Goal: Find specific page/section: Find specific page/section

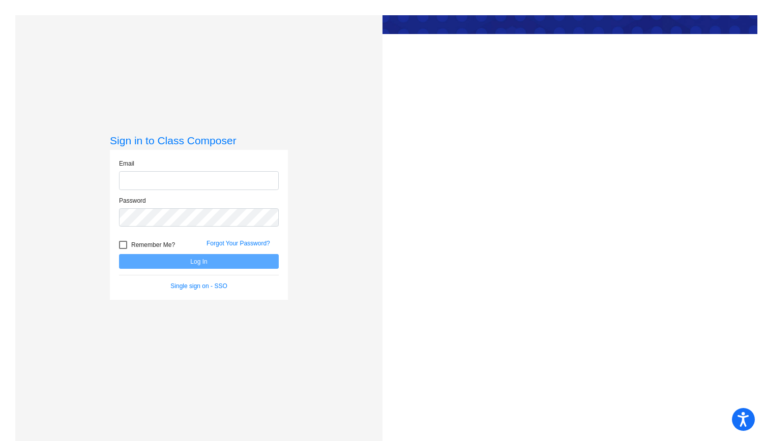
type input "[EMAIL_ADDRESS][DOMAIN_NAME]"
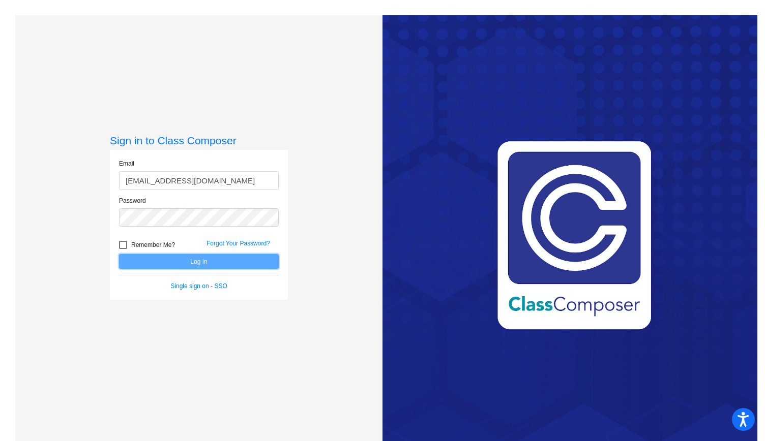
click at [192, 265] on button "Log In" at bounding box center [199, 261] width 160 height 15
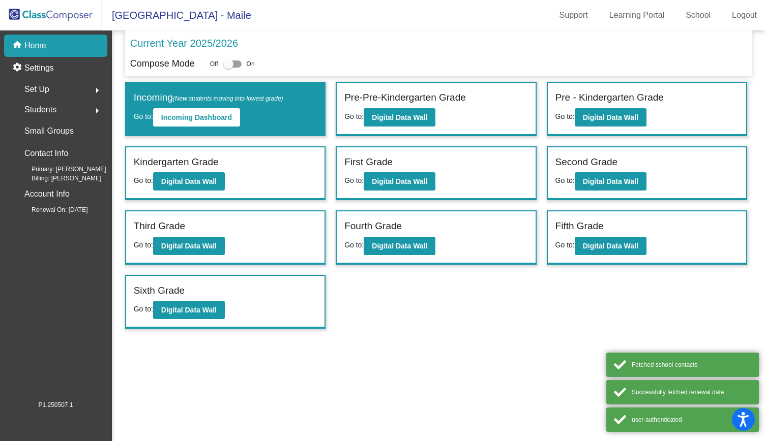
click at [52, 87] on div "Set Up arrow_right" at bounding box center [58, 89] width 97 height 20
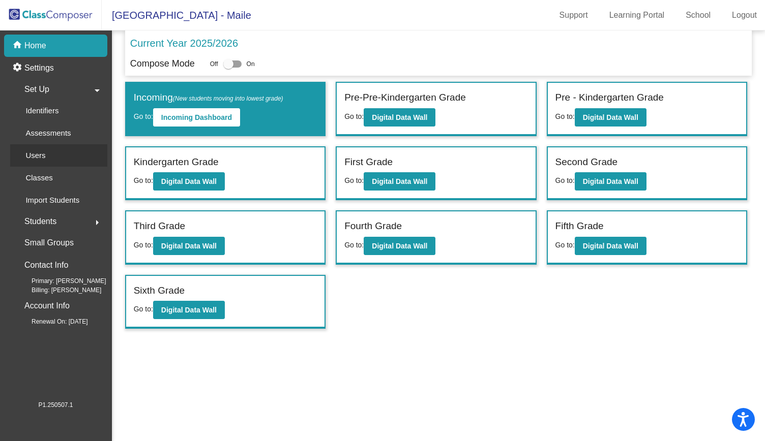
click at [46, 153] on div "Users" at bounding box center [32, 155] width 44 height 22
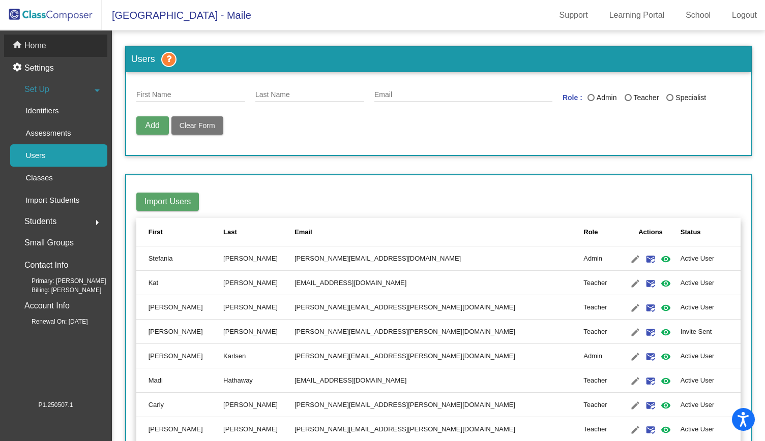
click at [43, 51] on p "Home" at bounding box center [35, 46] width 22 height 12
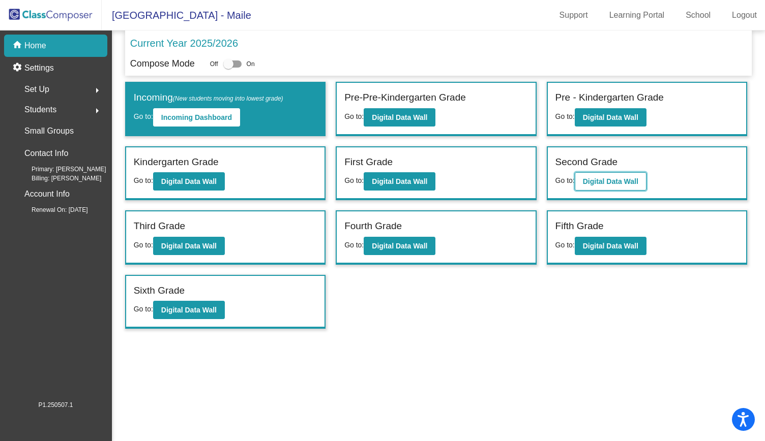
click at [597, 175] on button "Digital Data Wall" at bounding box center [610, 181] width 72 height 18
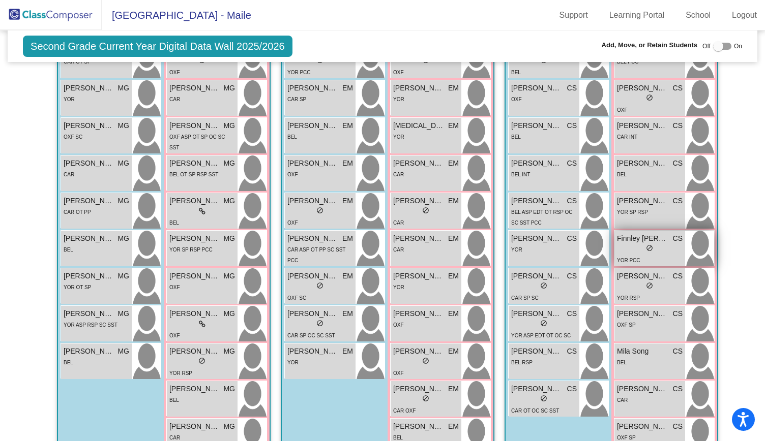
scroll to position [254, 0]
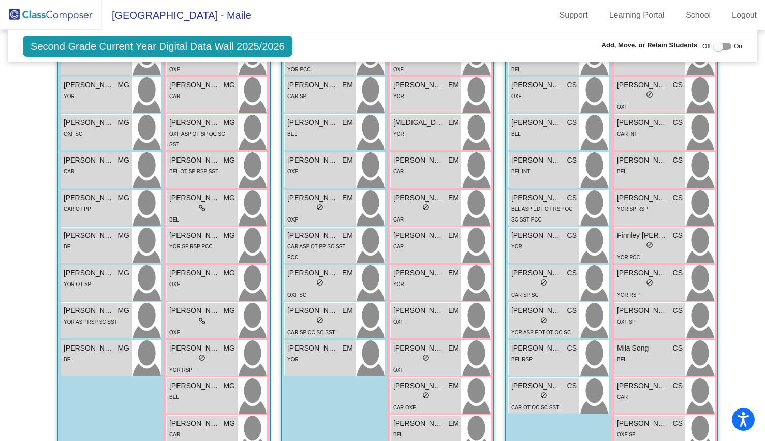
click at [42, 11] on img at bounding box center [51, 15] width 102 height 30
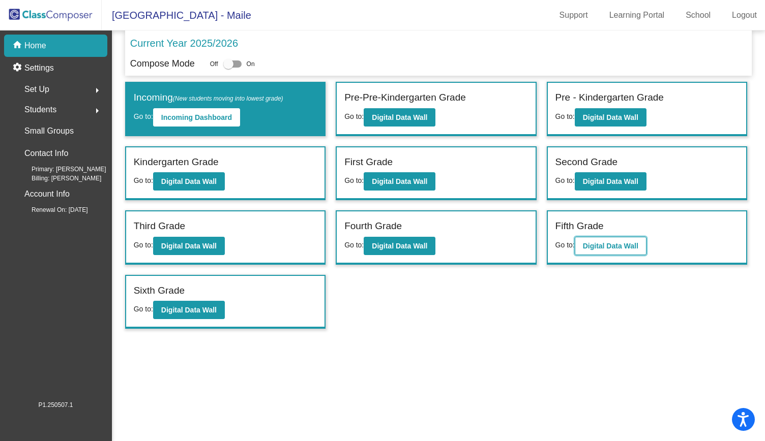
click at [617, 245] on b "Digital Data Wall" at bounding box center [610, 246] width 55 height 8
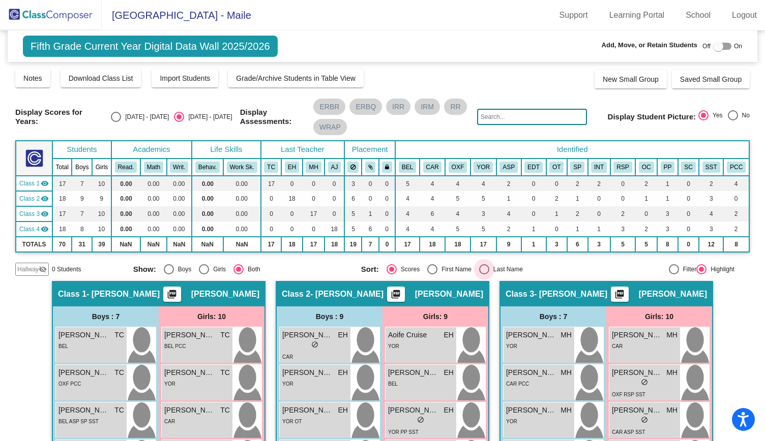
click at [506, 272] on div "Last Name" at bounding box center [506, 269] width 34 height 9
click at [484, 275] on input "Last Name" at bounding box center [483, 275] width 1 height 1
radio input "true"
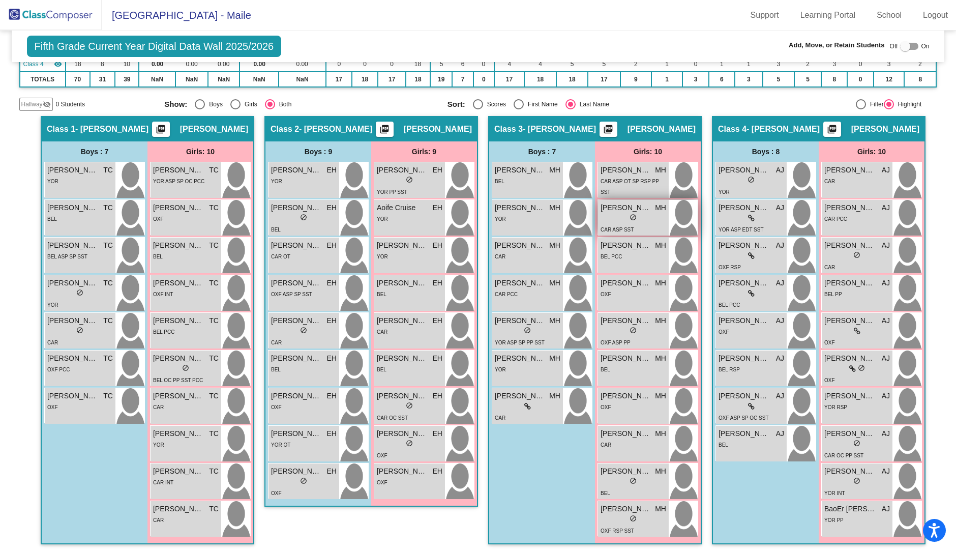
scroll to position [146, 0]
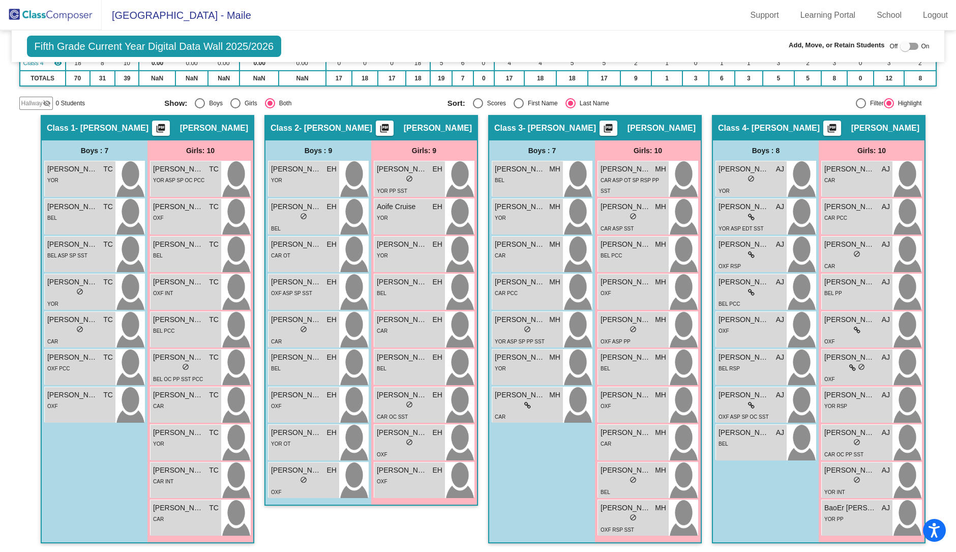
click at [56, 12] on img at bounding box center [51, 15] width 102 height 30
